Goal: Communication & Community: Ask a question

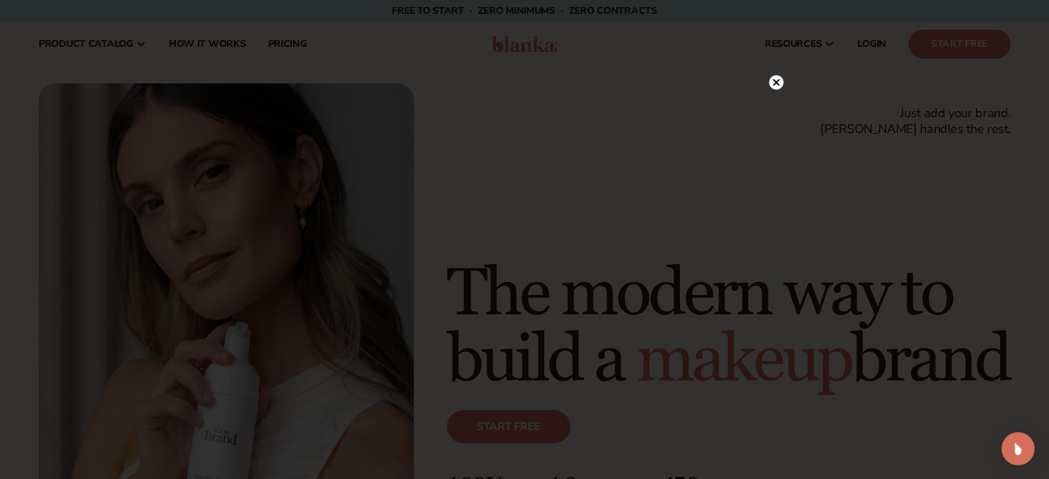
click at [776, 83] on icon at bounding box center [775, 82] width 7 height 7
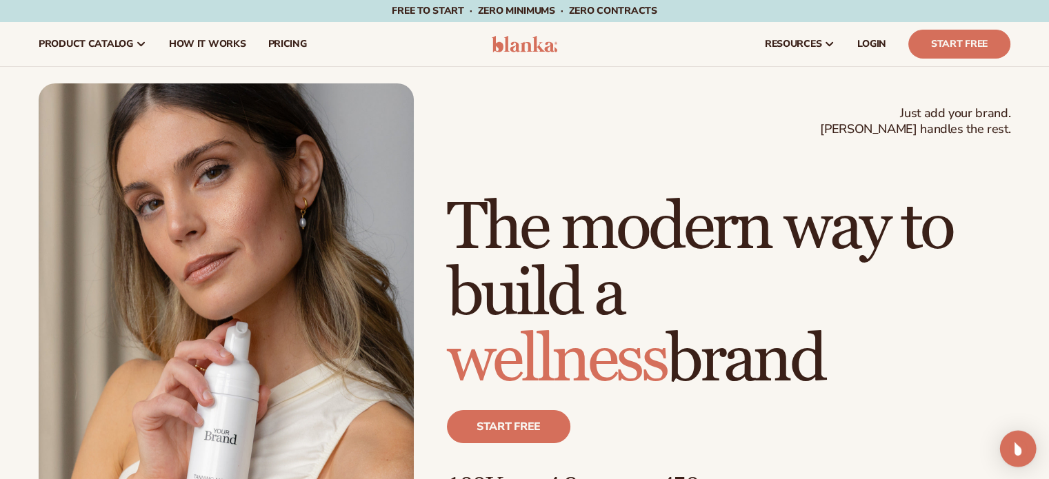
click at [1028, 450] on div "Open Intercom Messenger" at bounding box center [1018, 449] width 37 height 37
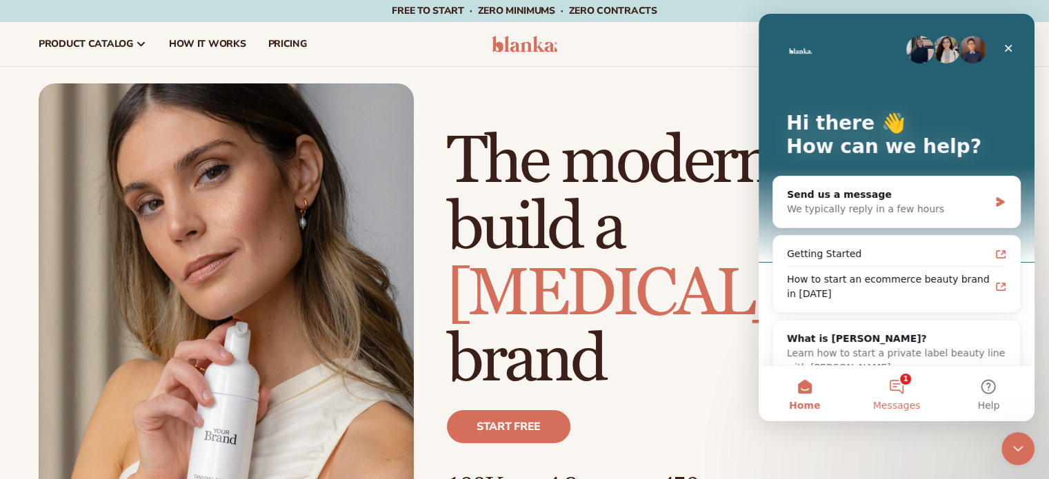
click at [895, 385] on button "1 Messages" at bounding box center [896, 393] width 92 height 55
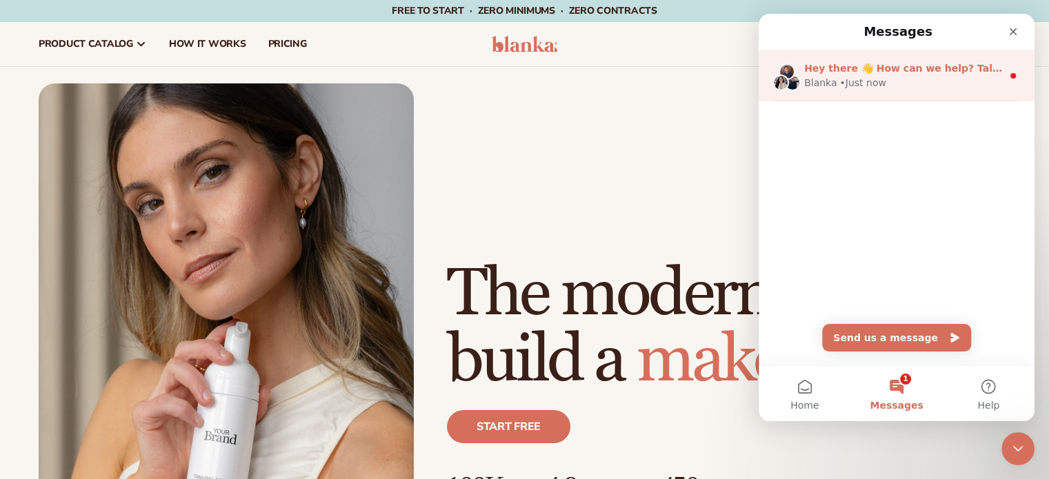
click at [903, 81] on div "[PERSON_NAME] • Just now" at bounding box center [903, 83] width 198 height 14
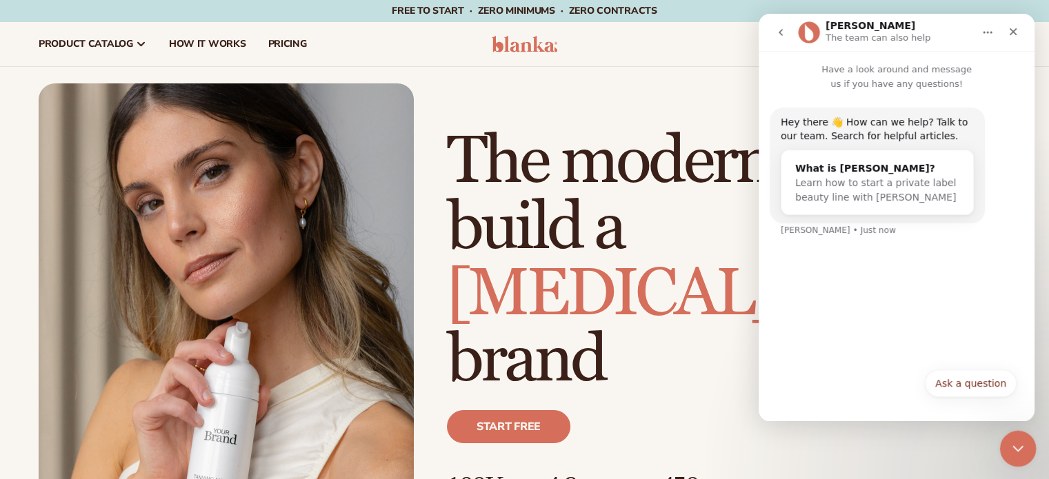
click at [1012, 448] on icon "Close Intercom Messenger" at bounding box center [1016, 447] width 17 height 17
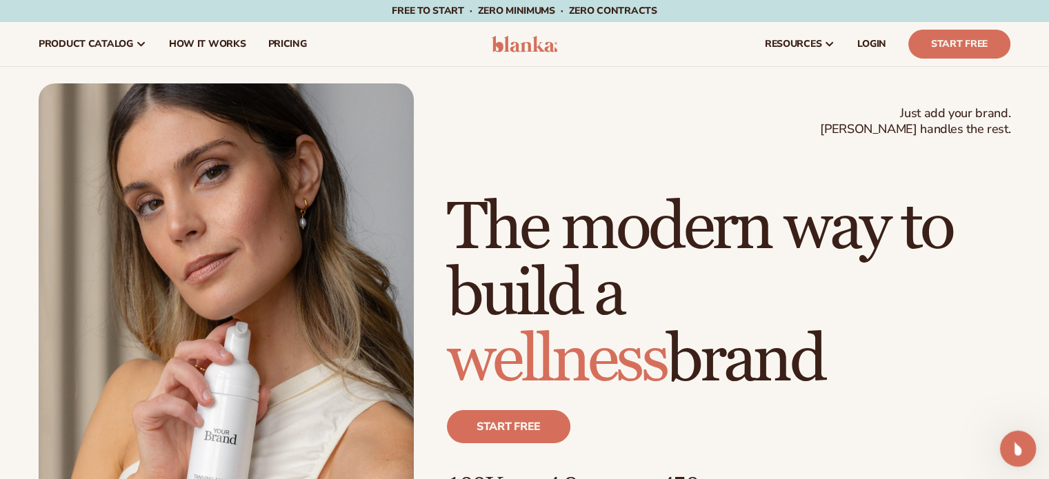
click at [1014, 452] on icon "Open Intercom Messenger" at bounding box center [1016, 447] width 23 height 23
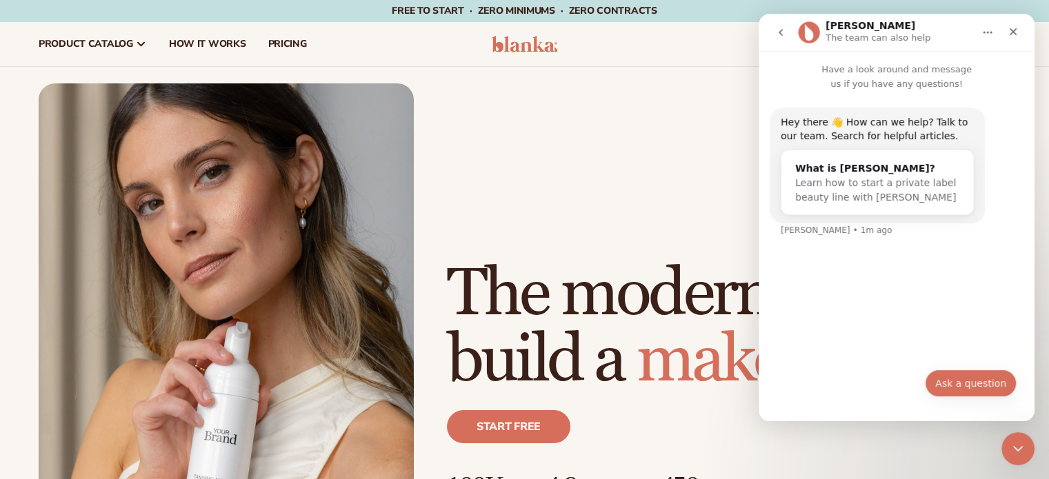
click at [968, 392] on button "Ask a question" at bounding box center [971, 384] width 92 height 28
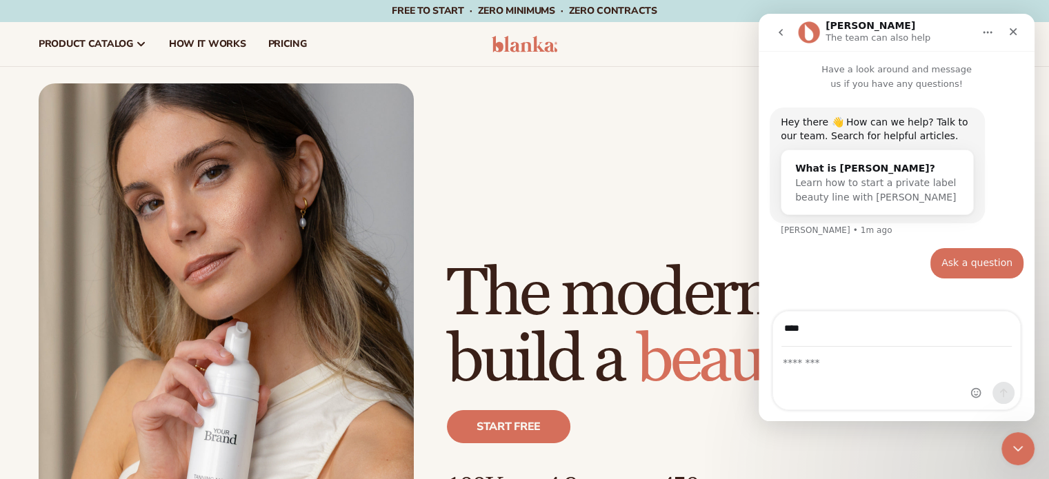
type input "**********"
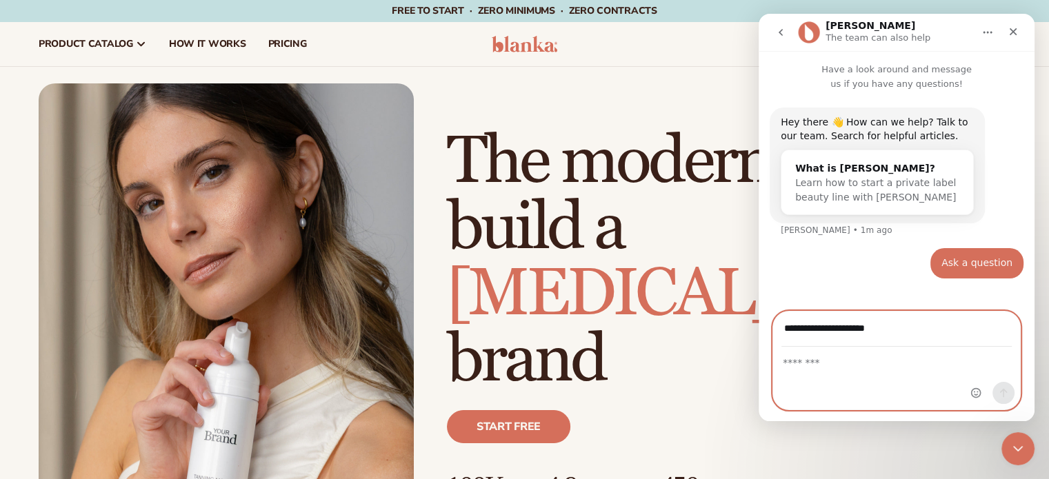
click at [808, 366] on textarea "Message…" at bounding box center [896, 359] width 247 height 23
type textarea "*********"
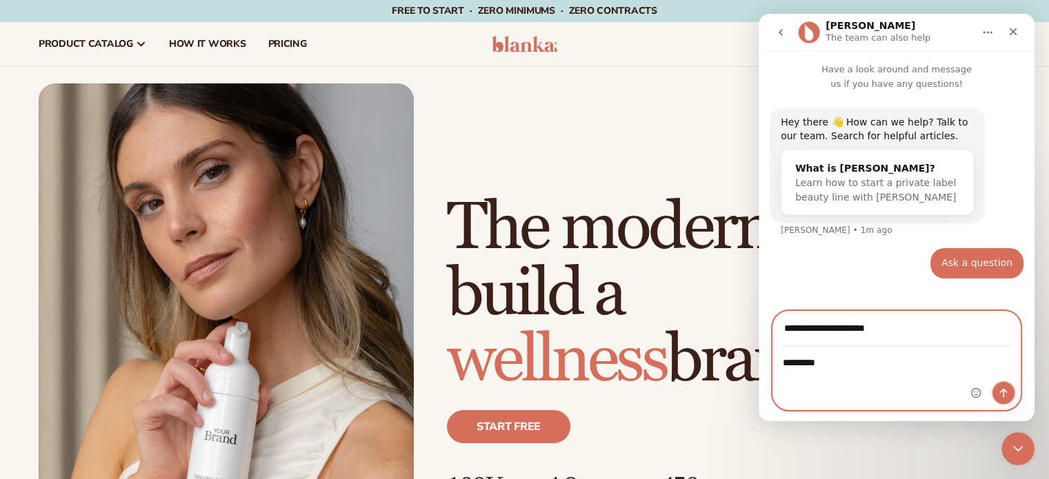
click at [1009, 391] on button "Send a message…" at bounding box center [1003, 393] width 22 height 22
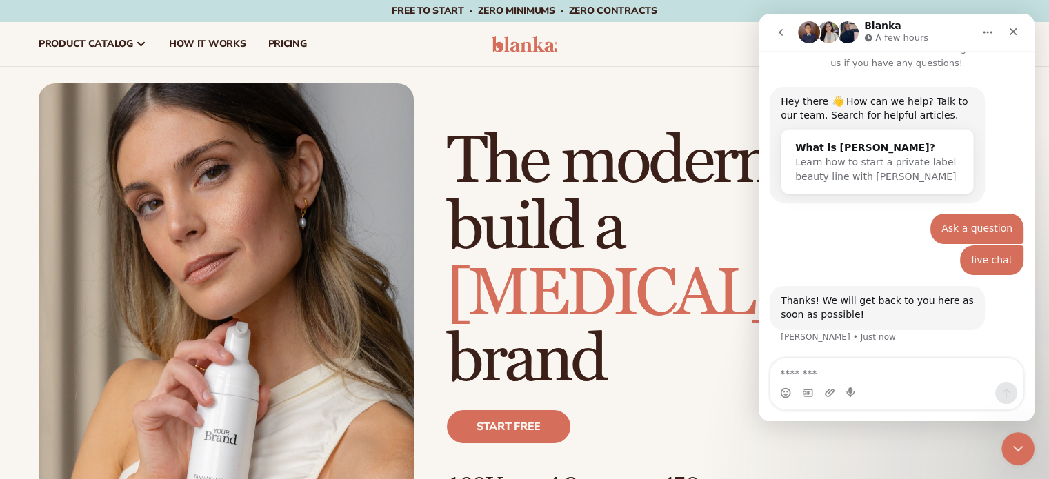
scroll to position [59, 0]
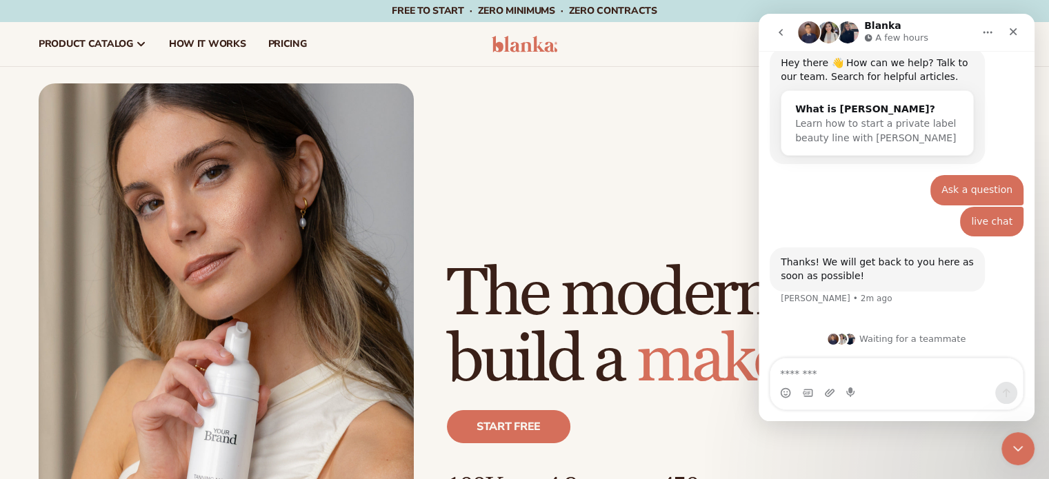
click at [976, 32] on button "Home" at bounding box center [987, 32] width 26 height 26
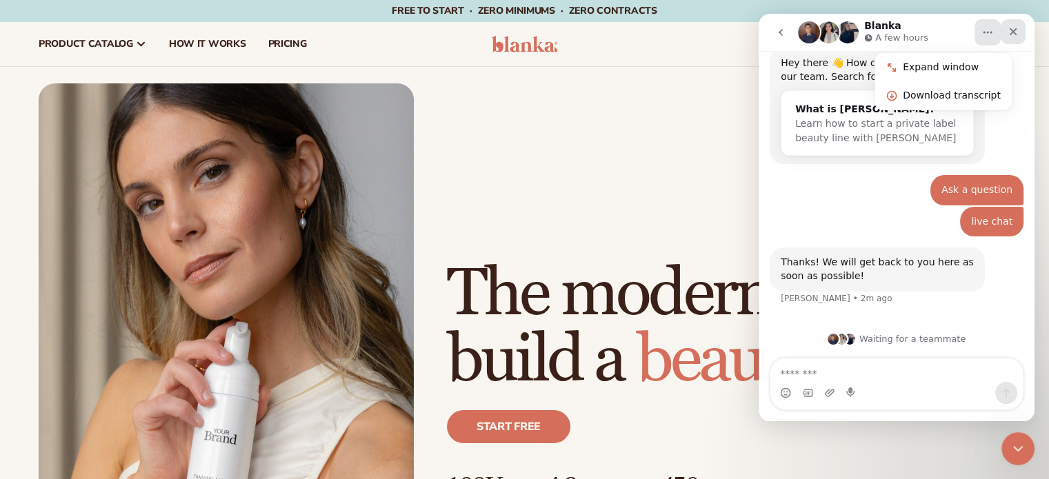
click at [1016, 32] on icon "Close" at bounding box center [1013, 31] width 11 height 11
